Goal: Task Accomplishment & Management: Manage account settings

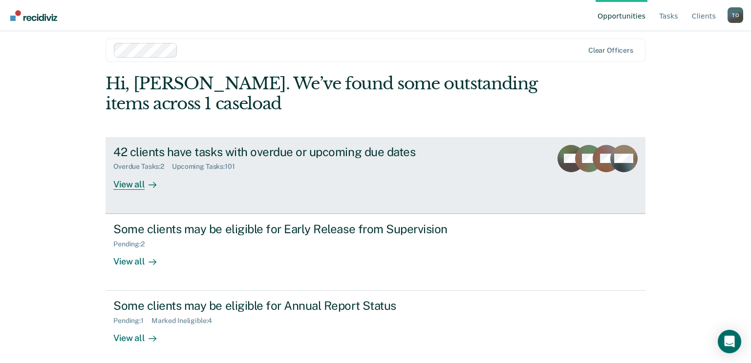
scroll to position [13, 0]
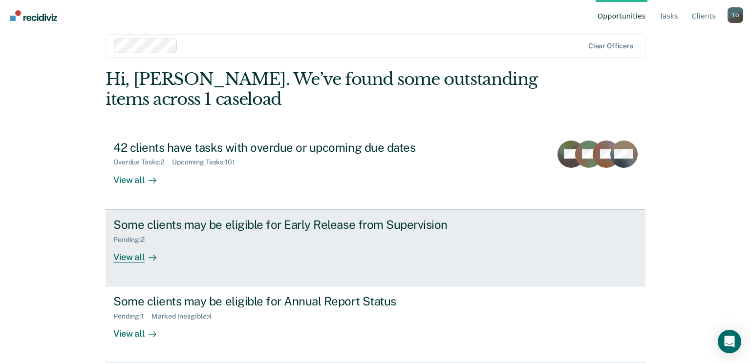
click at [132, 250] on div "View all" at bounding box center [140, 253] width 55 height 19
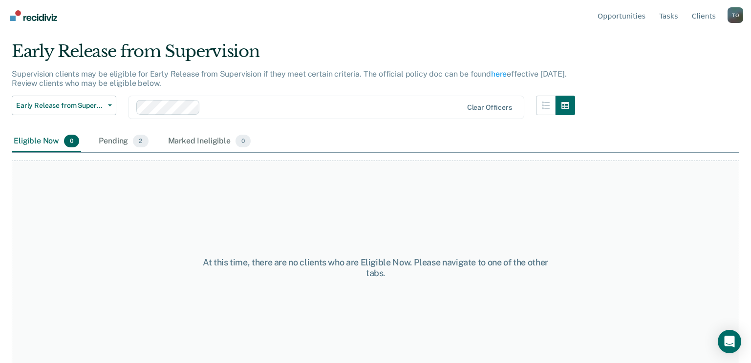
scroll to position [38, 0]
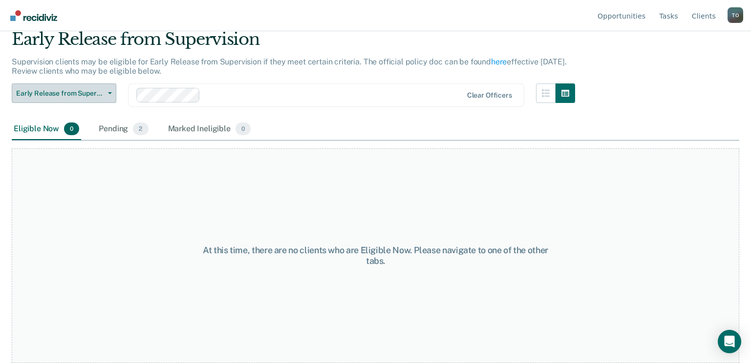
click at [108, 130] on div "Pending 2" at bounding box center [123, 129] width 53 height 21
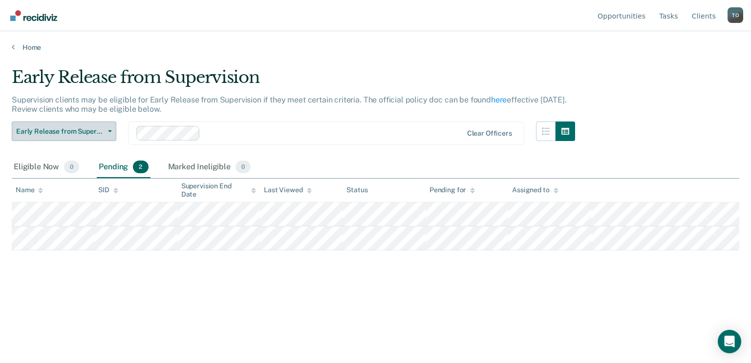
scroll to position [0, 0]
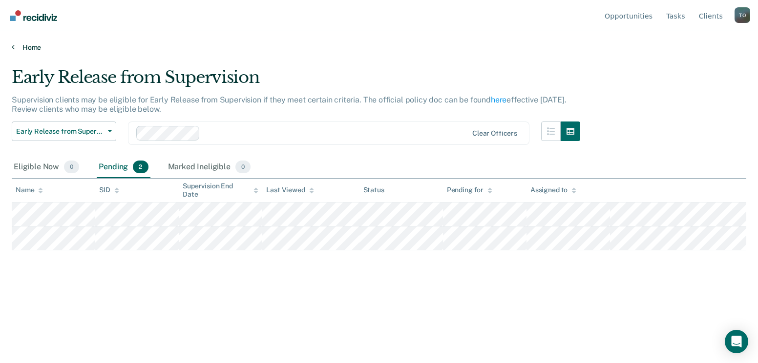
click at [19, 44] on link "Home" at bounding box center [379, 47] width 735 height 9
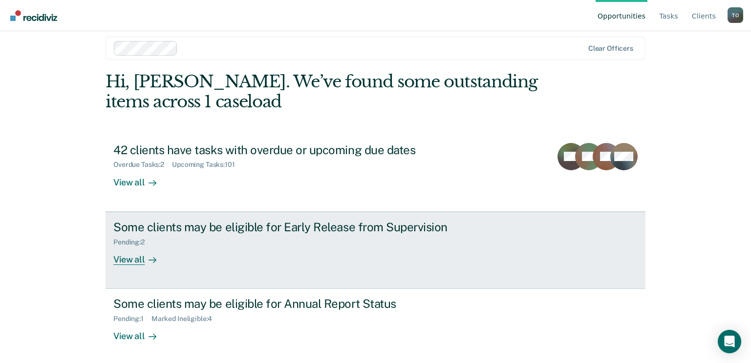
scroll to position [13, 0]
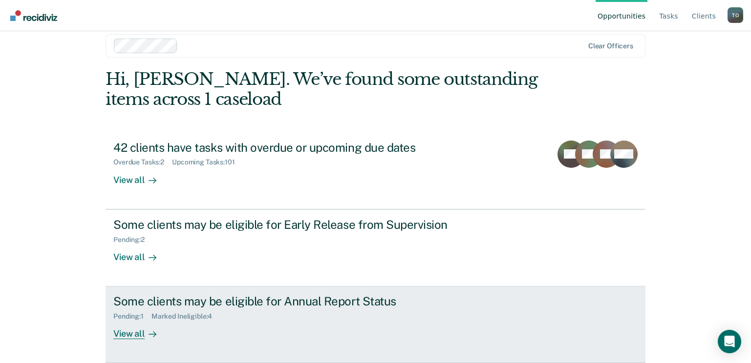
click at [137, 337] on div "View all" at bounding box center [140, 330] width 55 height 19
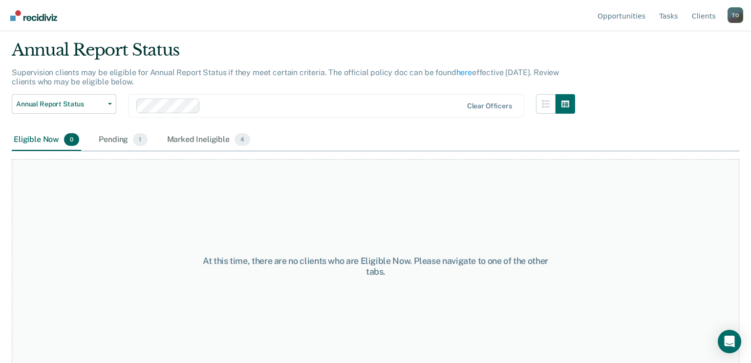
scroll to position [38, 0]
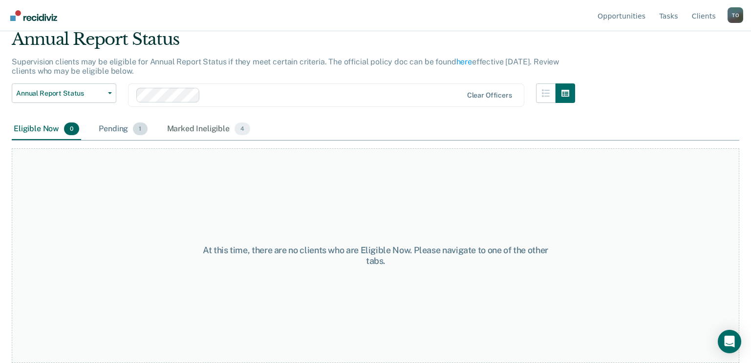
click at [112, 128] on div "Pending 1" at bounding box center [123, 129] width 52 height 21
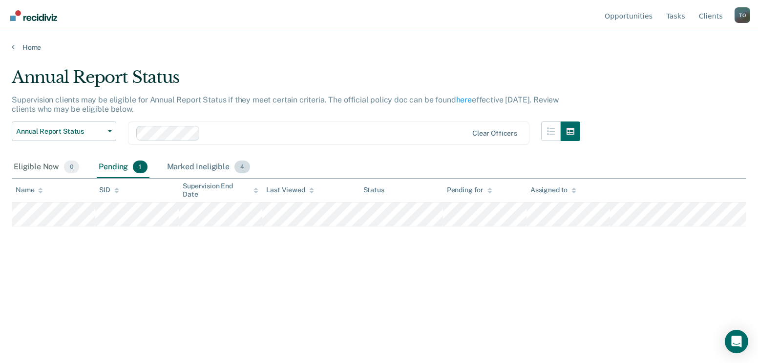
click at [200, 165] on div "Marked Ineligible 4" at bounding box center [208, 167] width 87 height 21
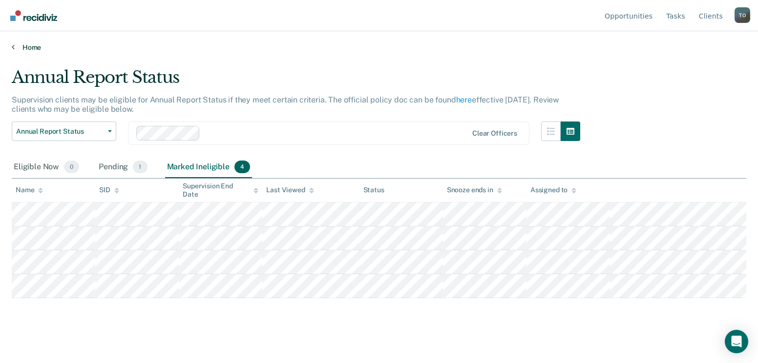
click at [29, 47] on link "Home" at bounding box center [379, 47] width 735 height 9
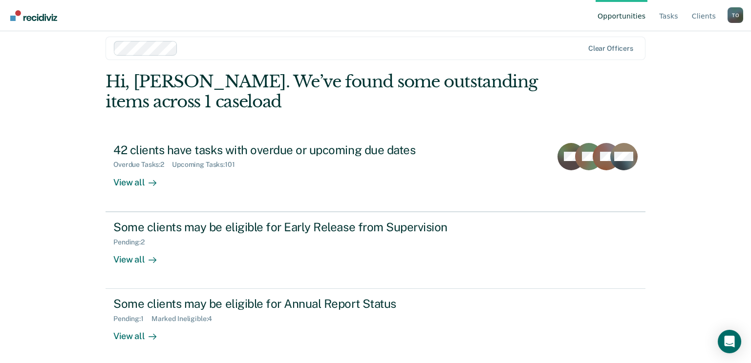
scroll to position [13, 0]
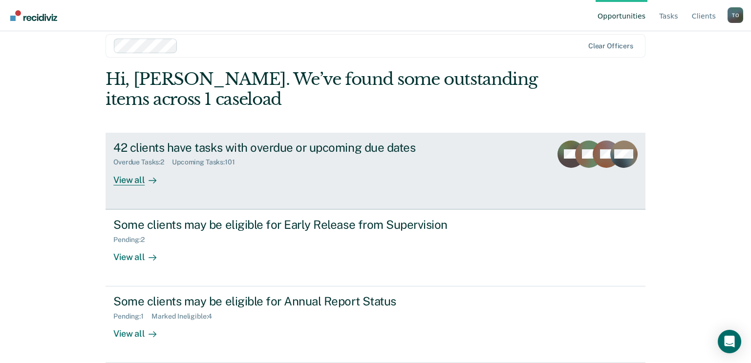
click at [191, 135] on link "42 clients have tasks with overdue or upcoming due dates Overdue Tasks : 2 Upco…" at bounding box center [376, 171] width 540 height 77
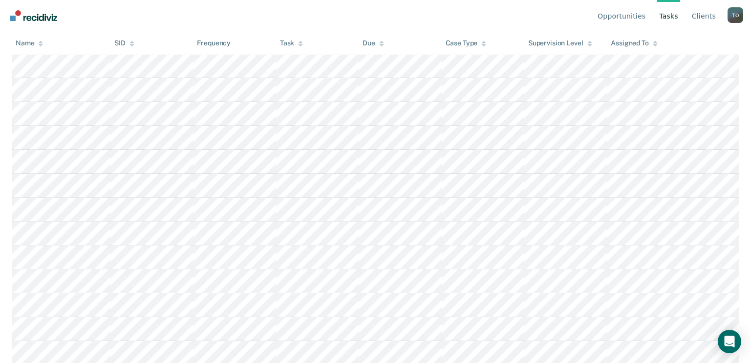
scroll to position [2331, 0]
